Goal: Transaction & Acquisition: Purchase product/service

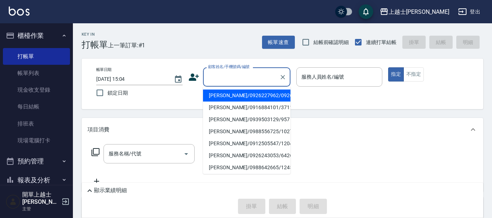
click at [233, 74] on input "顧客姓名/手機號碼/編號" at bounding box center [241, 77] width 70 height 13
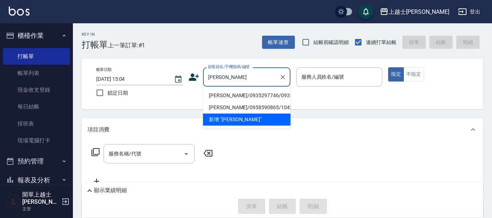
click at [246, 100] on li "[PERSON_NAME]/0935297746/0935297746" at bounding box center [246, 96] width 87 height 12
type input "[PERSON_NAME]/0935297746/0935297746"
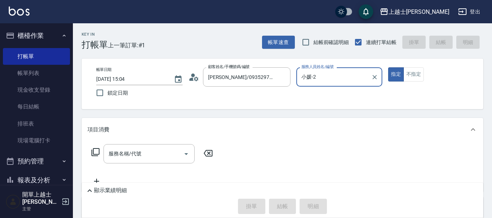
type input "小媛-2"
click at [92, 154] on icon at bounding box center [95, 152] width 8 height 8
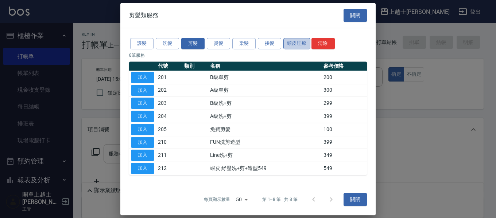
click at [296, 43] on button "頭皮理療" at bounding box center [296, 43] width 27 height 11
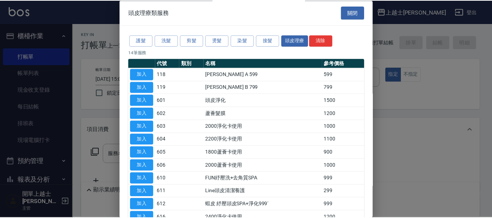
scroll to position [72, 0]
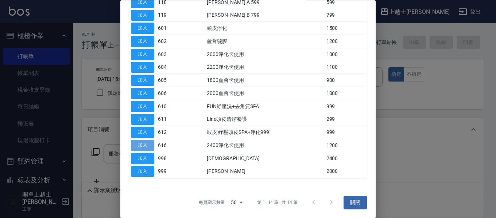
click at [139, 141] on button "加入" at bounding box center [142, 145] width 23 height 11
type input "2400淨化卡使用(616)"
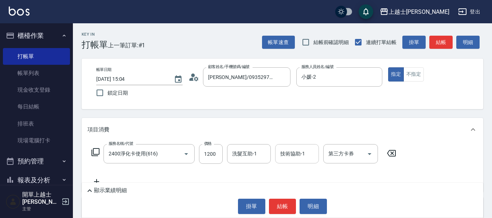
click at [289, 157] on div "技術協助-1 技術協助-1" at bounding box center [297, 153] width 44 height 19
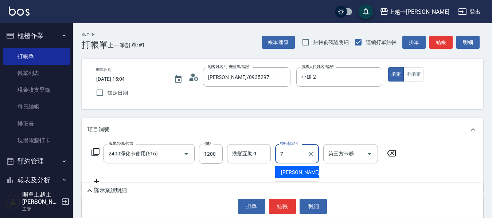
click at [293, 172] on span "[PERSON_NAME] -7" at bounding box center [302, 173] width 43 height 8
type input "[PERSON_NAME]-7"
click at [343, 159] on input "第三方卡券" at bounding box center [345, 154] width 37 height 13
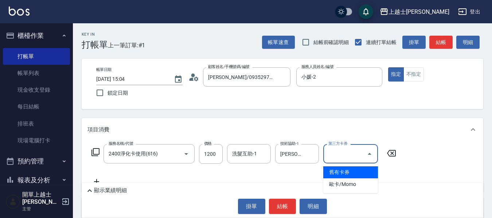
click at [343, 175] on span "舊有卡券" at bounding box center [350, 173] width 55 height 12
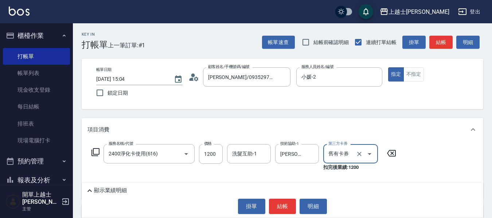
type input "舊有卡券"
click at [98, 153] on icon at bounding box center [95, 152] width 9 height 9
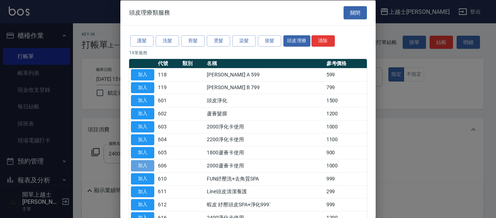
click at [150, 163] on button "加入" at bounding box center [142, 165] width 23 height 11
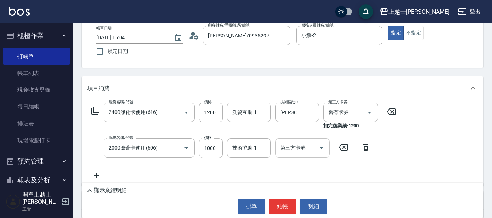
scroll to position [73, 0]
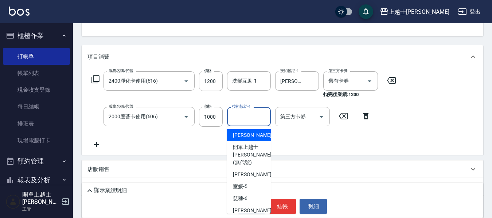
click at [246, 118] on input "技術協助-1" at bounding box center [248, 116] width 37 height 13
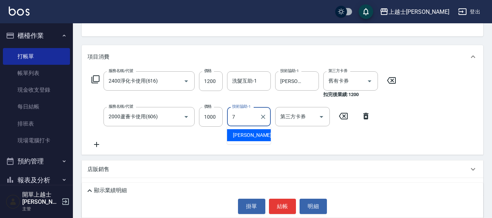
click at [260, 135] on div "[PERSON_NAME] -7" at bounding box center [249, 135] width 44 height 12
type input "[PERSON_NAME]-7"
click at [304, 120] on div "第三方卡券 第三方卡券" at bounding box center [302, 116] width 55 height 19
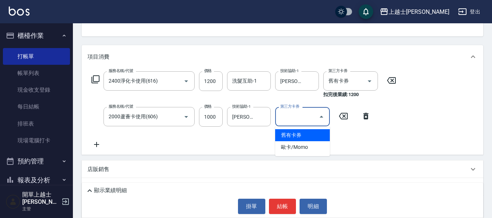
click at [297, 134] on span "舊有卡券" at bounding box center [302, 135] width 55 height 12
type input "舊有卡券"
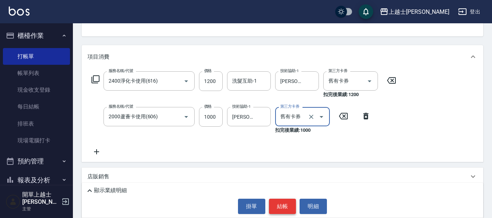
click at [284, 208] on button "結帳" at bounding box center [282, 206] width 27 height 15
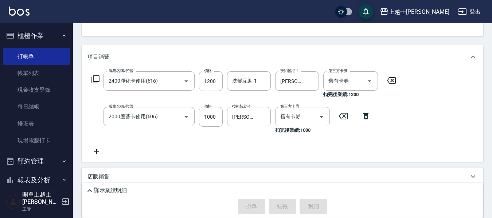
type input "[DATE] 15:41"
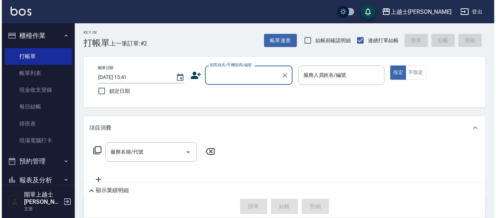
scroll to position [0, 0]
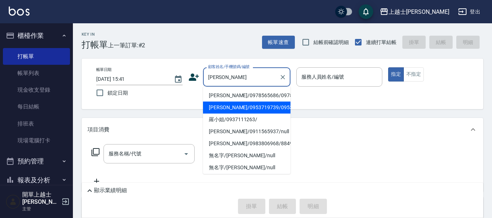
click at [256, 114] on li "[PERSON_NAME]/0953719739/0953719739" at bounding box center [246, 108] width 87 height 12
type input "[PERSON_NAME]/0953719739/0953719739"
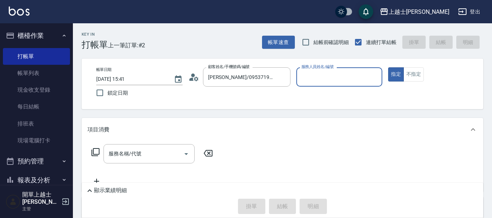
type input "小媛-2"
click at [140, 159] on input "服務名稱/代號" at bounding box center [144, 154] width 74 height 13
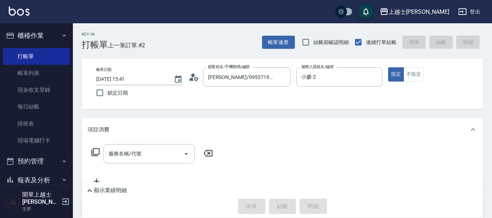
click at [94, 152] on icon at bounding box center [95, 152] width 9 height 9
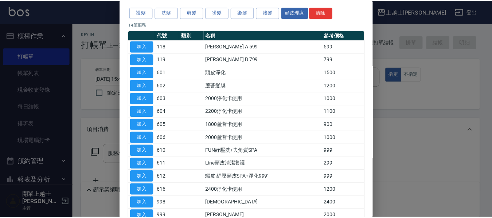
scroll to position [72, 0]
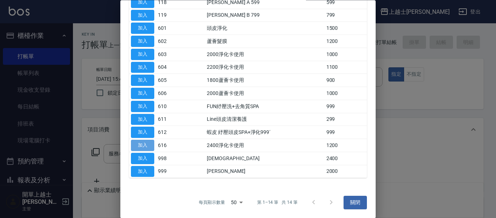
click at [137, 148] on button "加入" at bounding box center [142, 145] width 23 height 11
type input "2400淨化卡使用(616)"
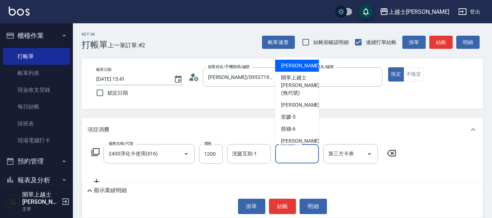
click at [293, 155] on input "技術協助-1" at bounding box center [297, 154] width 37 height 13
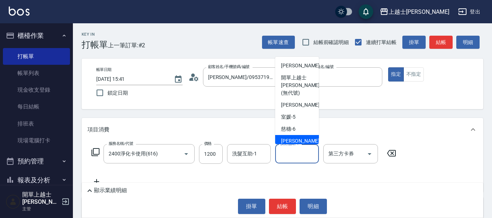
click at [309, 135] on div "[PERSON_NAME] -7" at bounding box center [297, 141] width 44 height 12
type input "[PERSON_NAME]-7"
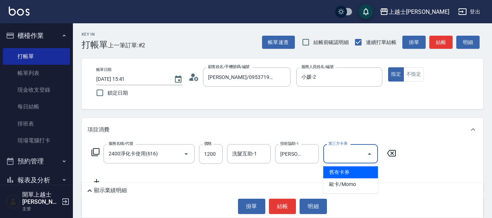
click at [349, 156] on input "第三方卡券" at bounding box center [345, 154] width 37 height 13
click at [352, 173] on span "舊有卡券" at bounding box center [350, 173] width 55 height 12
type input "舊有卡券"
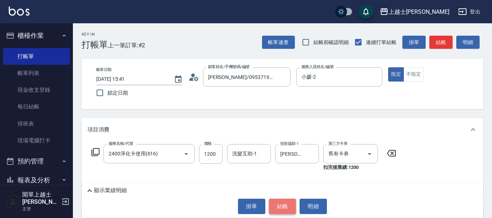
click at [283, 206] on button "結帳" at bounding box center [282, 206] width 27 height 15
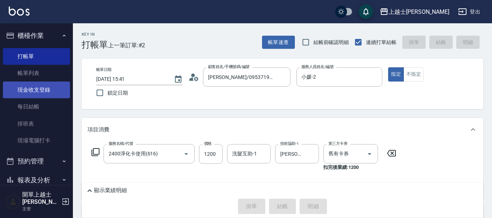
type input "[DATE] 15:49"
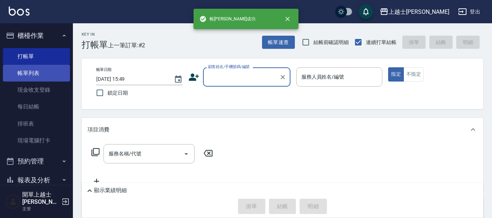
scroll to position [0, 0]
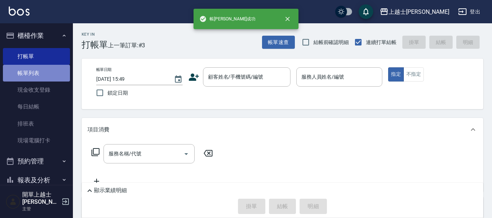
click at [45, 77] on link "帳單列表" at bounding box center [36, 73] width 67 height 17
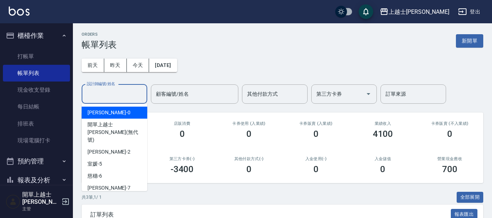
click at [128, 91] on input "設計師編號/姓名" at bounding box center [114, 94] width 59 height 13
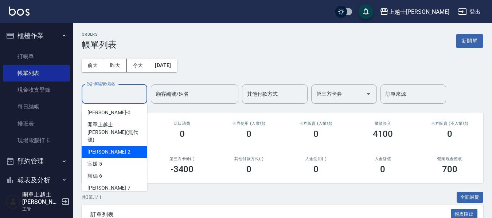
click at [130, 146] on div "小媛 -2" at bounding box center [115, 152] width 66 height 12
type input "小媛-2"
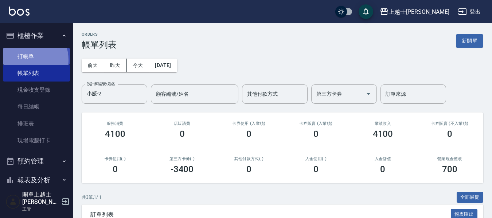
click at [28, 60] on link "打帳單" at bounding box center [36, 56] width 67 height 17
